Goal: Transaction & Acquisition: Purchase product/service

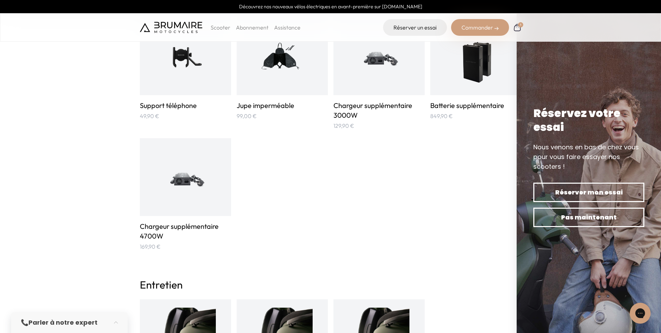
scroll to position [486, 0]
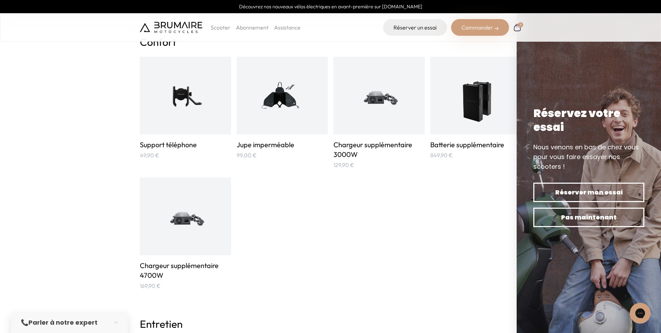
click at [472, 123] on img at bounding box center [476, 95] width 46 height 61
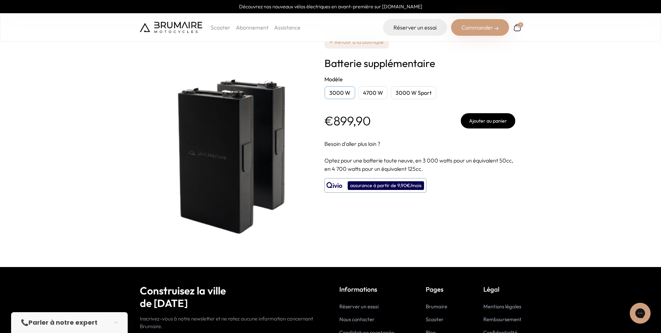
click at [365, 97] on div "4700 W" at bounding box center [373, 92] width 30 height 13
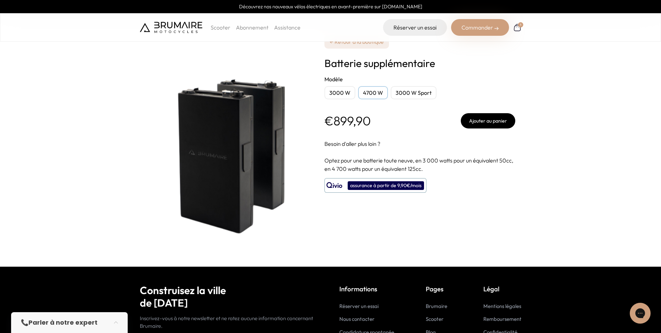
click at [409, 94] on div "3000 W Sport" at bounding box center [414, 92] width 46 height 13
click at [481, 125] on button "Ajouter au panier" at bounding box center [488, 120] width 54 height 15
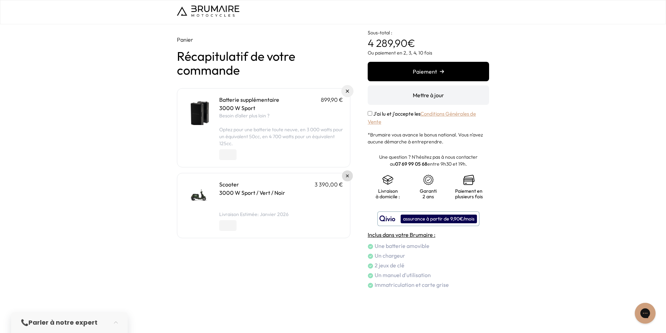
click at [343, 177] on link at bounding box center [347, 175] width 11 height 11
click at [412, 68] on button "Paiement" at bounding box center [428, 71] width 121 height 19
